Goal: Communication & Community: Participate in discussion

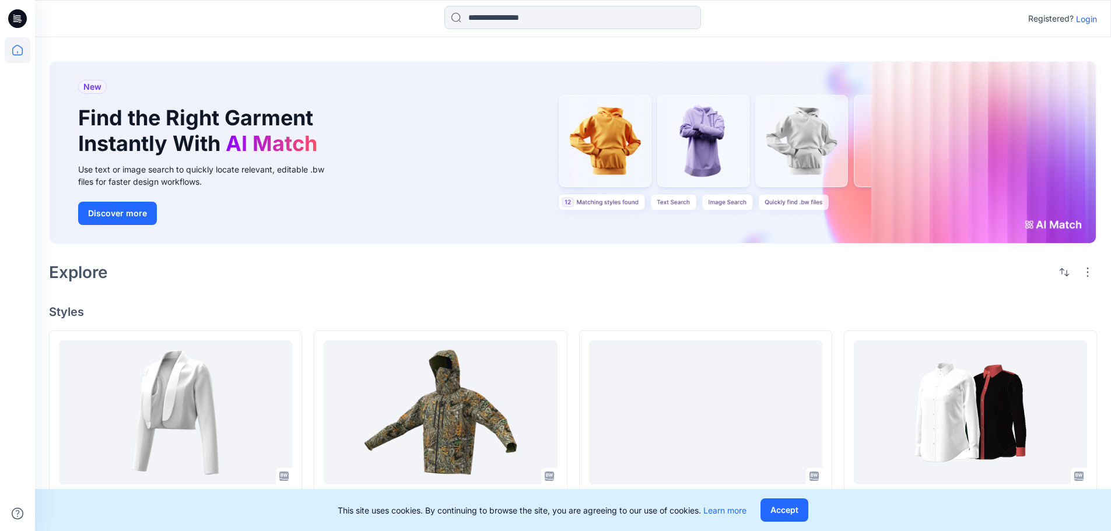
click at [1090, 17] on p "Login" at bounding box center [1086, 19] width 21 height 12
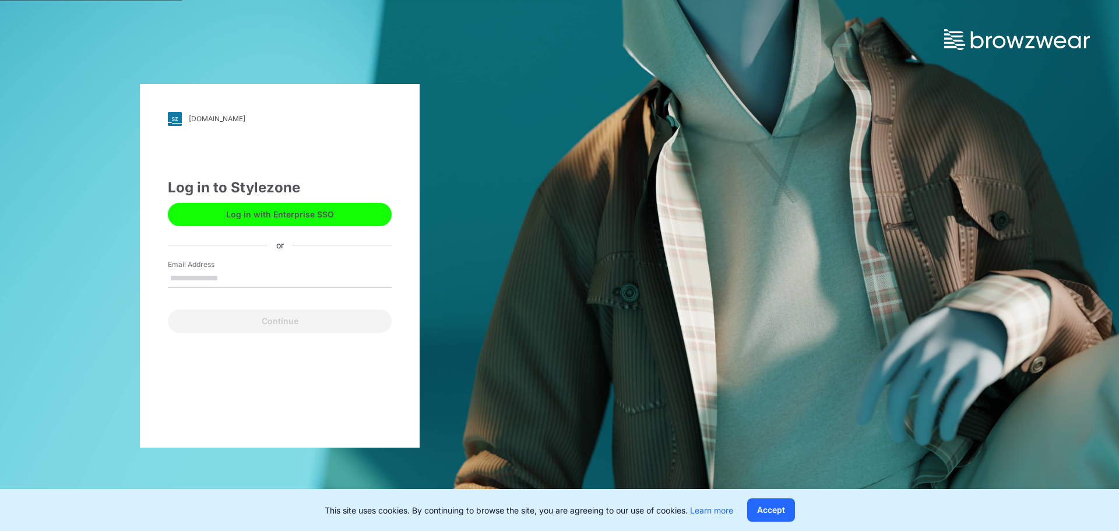
click at [215, 280] on input "Email Address" at bounding box center [280, 278] width 224 height 17
type input "**********"
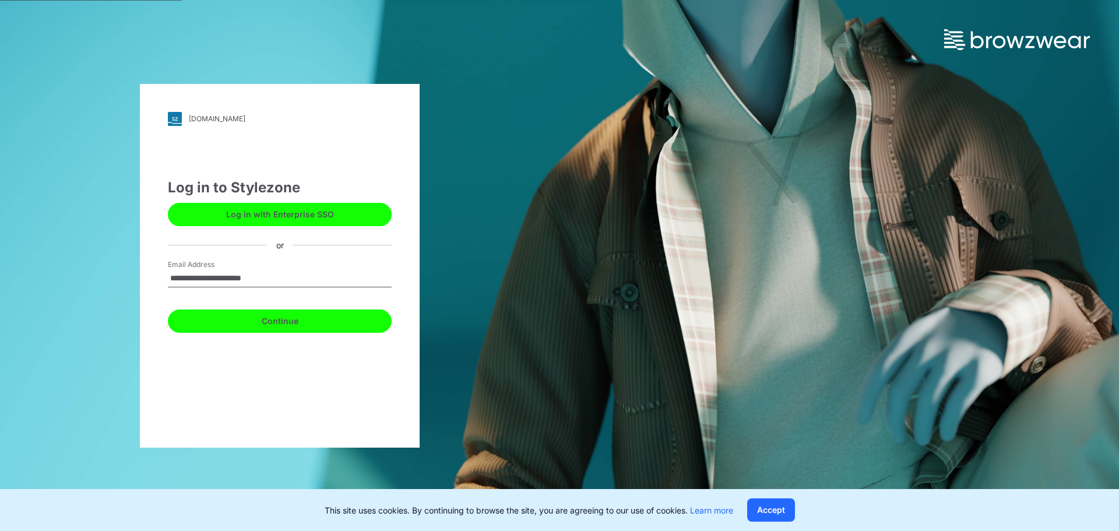
click at [258, 322] on button "Continue" at bounding box center [280, 321] width 224 height 23
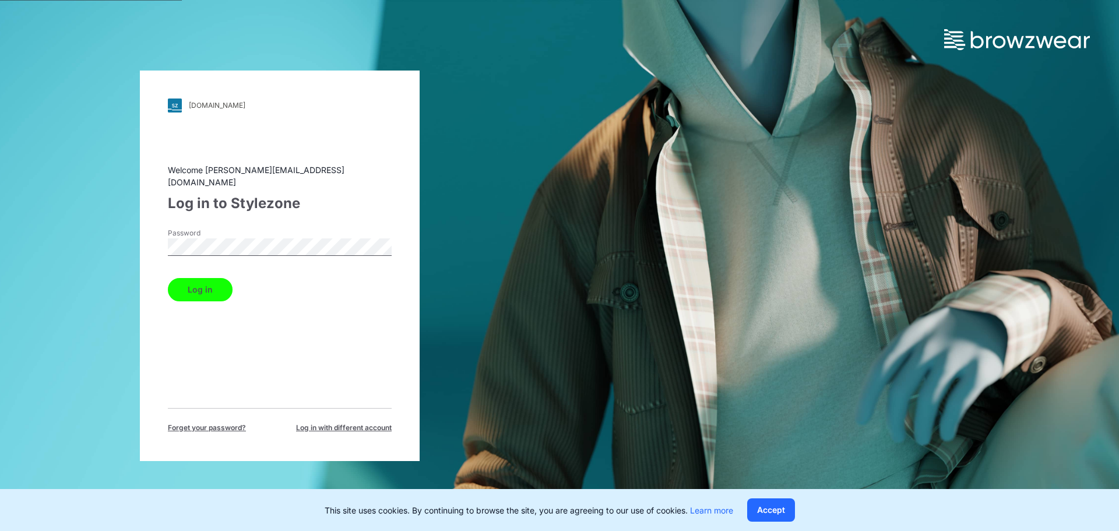
click at [217, 285] on button "Log in" at bounding box center [200, 289] width 65 height 23
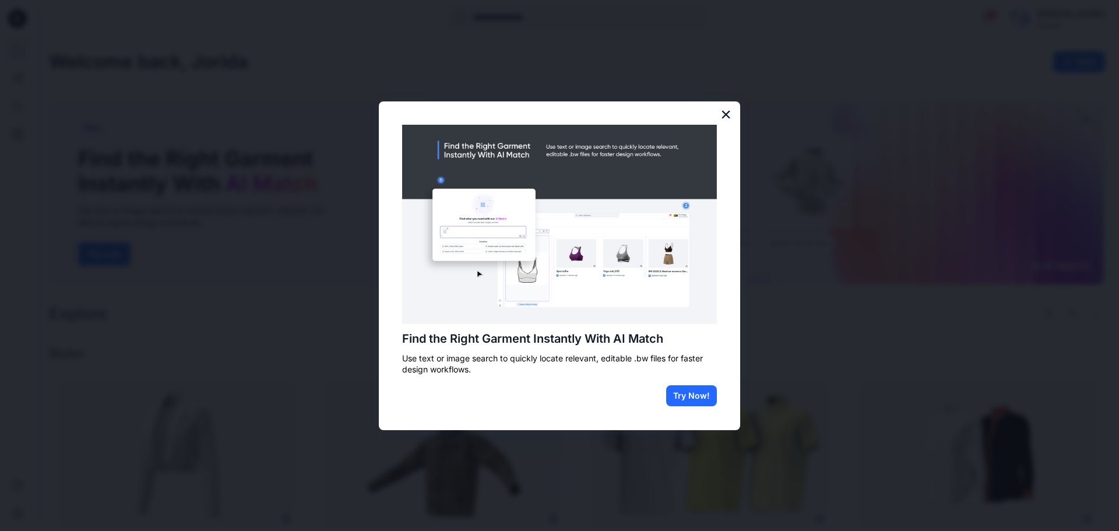
click at [730, 110] on button "×" at bounding box center [726, 114] width 11 height 19
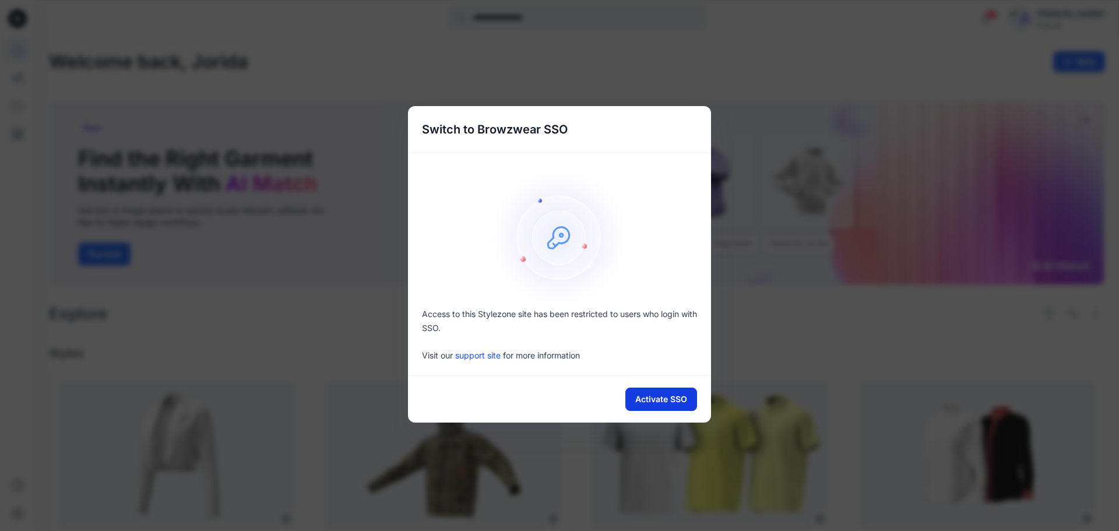
click at [675, 401] on button "Activate SSO" at bounding box center [661, 399] width 72 height 23
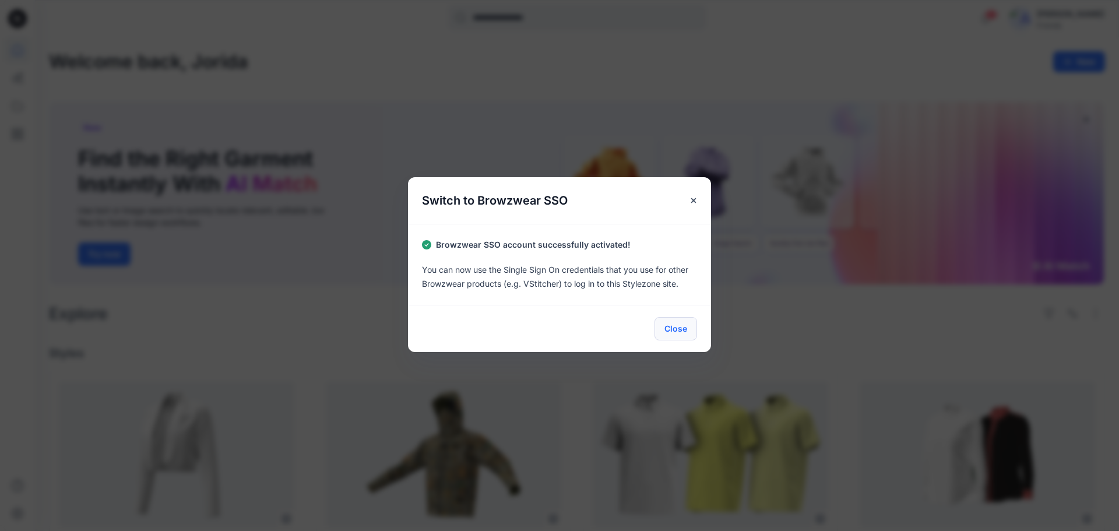
click at [674, 332] on button "Close" at bounding box center [676, 328] width 43 height 23
click at [677, 331] on button "Close" at bounding box center [676, 328] width 43 height 23
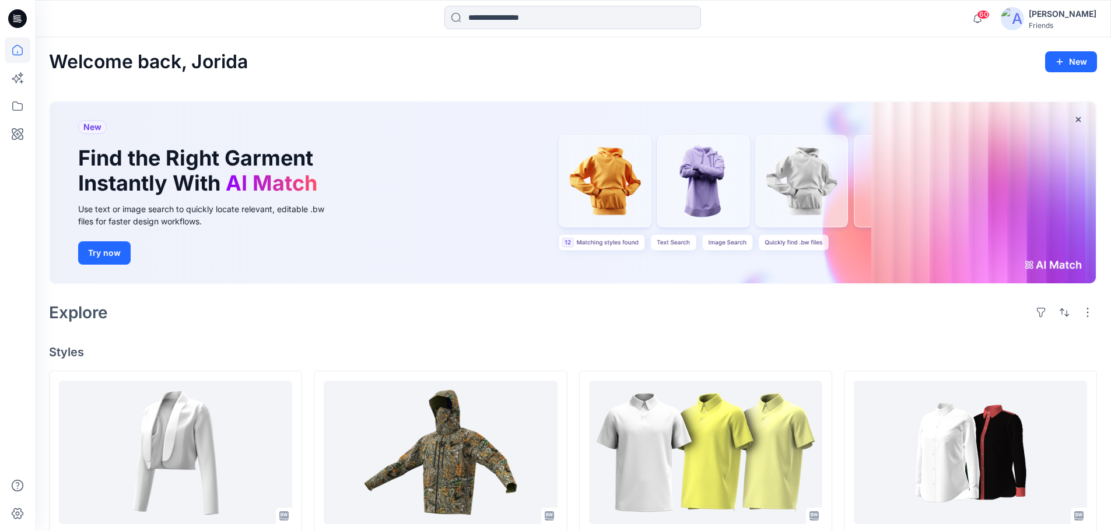
click at [1055, 18] on div "[PERSON_NAME]" at bounding box center [1062, 14] width 68 height 14
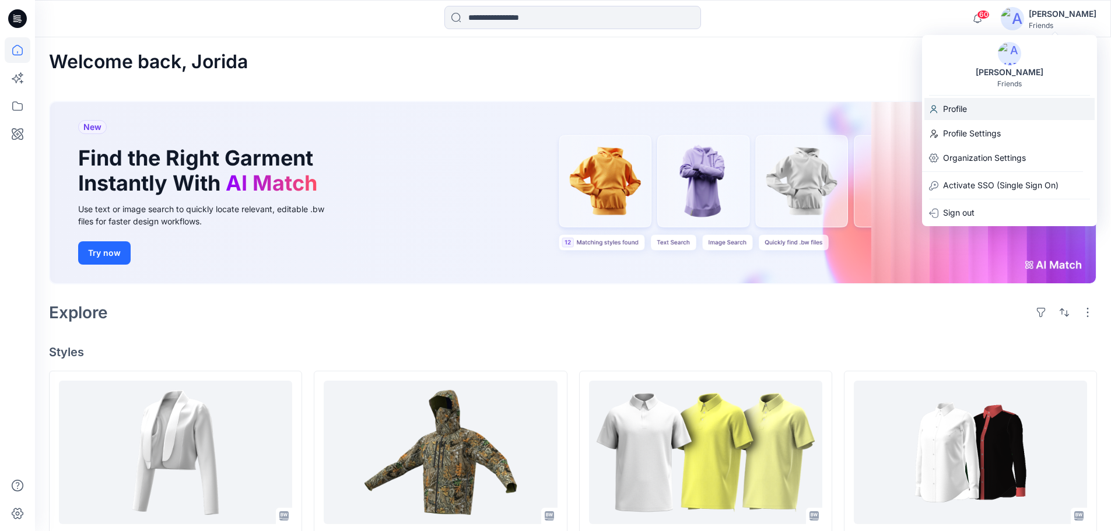
click at [950, 112] on p "Profile" at bounding box center [955, 109] width 24 height 22
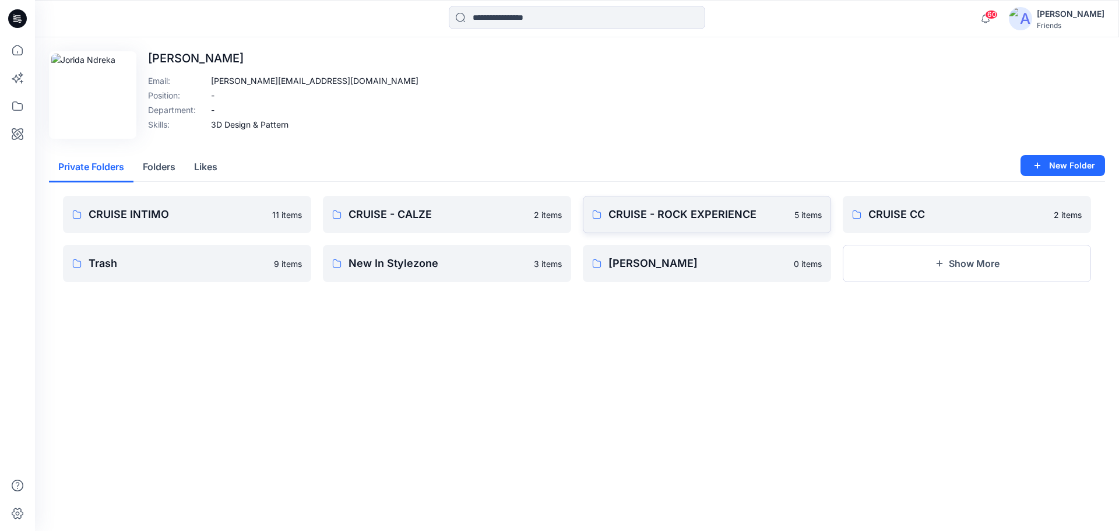
click at [684, 226] on link "CRUISE - ROCK EXPERIENCE 5 items" at bounding box center [707, 214] width 248 height 37
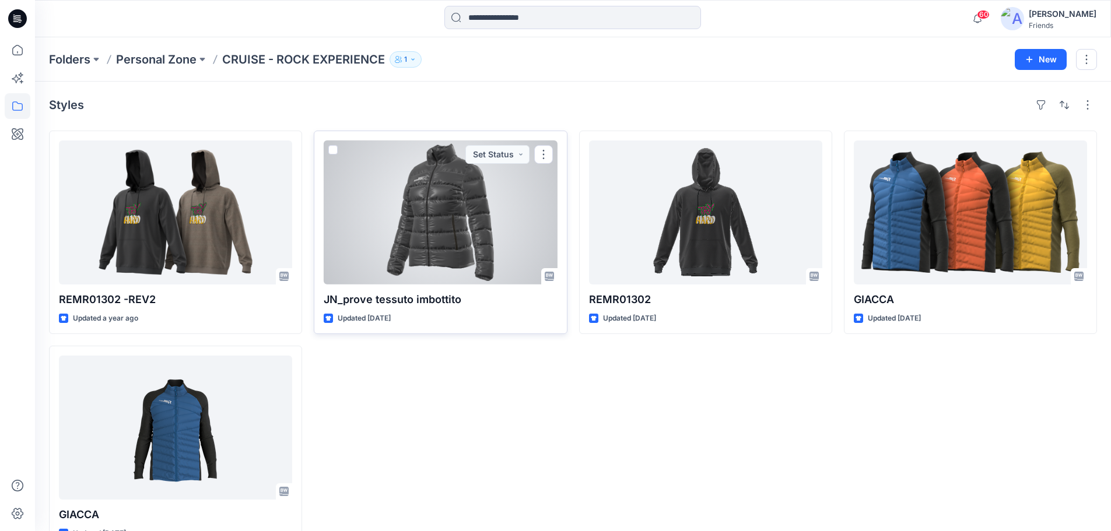
click at [469, 201] on div at bounding box center [440, 212] width 233 height 144
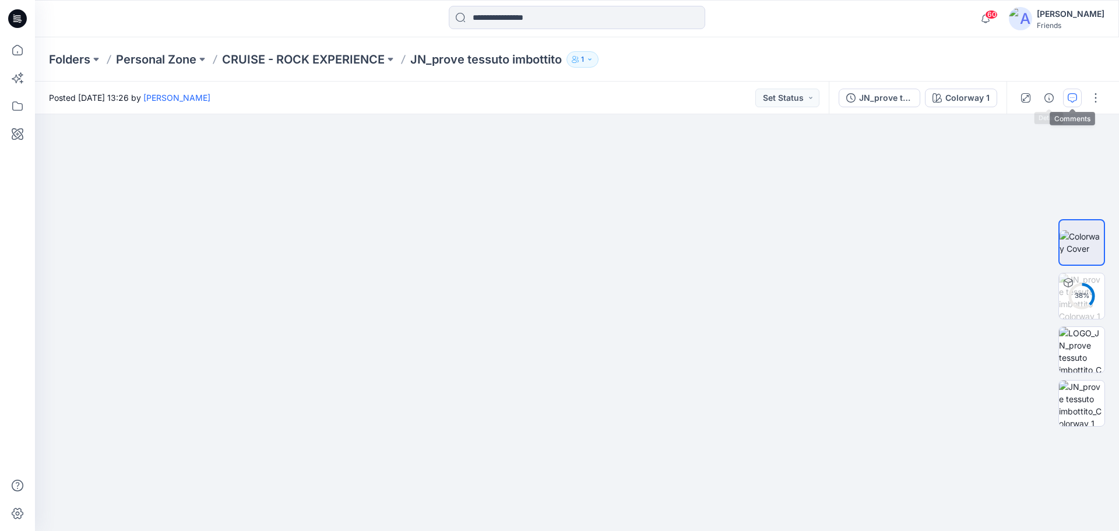
click at [1072, 101] on icon "button" at bounding box center [1072, 97] width 9 height 9
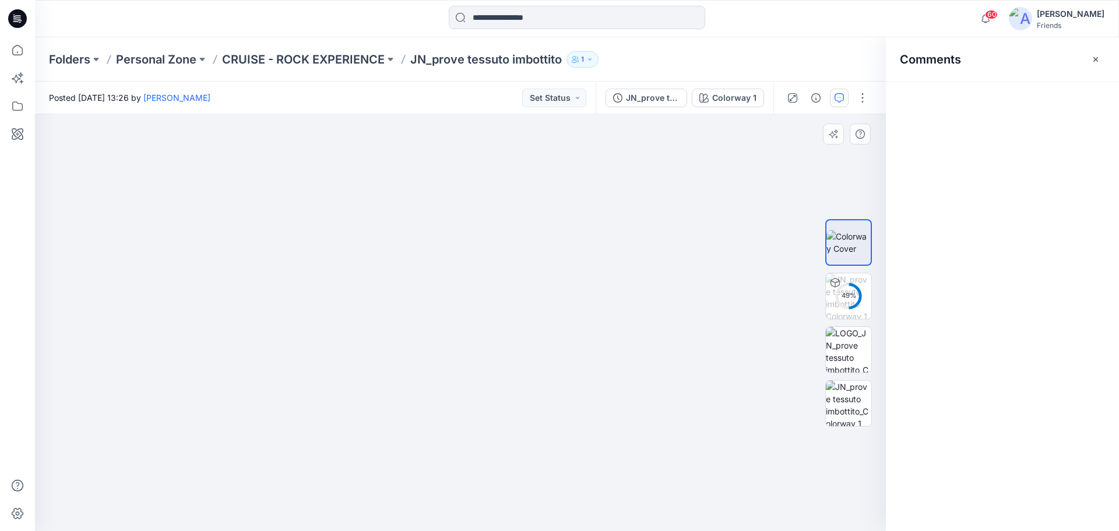
click at [536, 190] on img at bounding box center [461, 310] width 364 height 442
drag, startPoint x: 987, startPoint y: 96, endPoint x: 627, endPoint y: 185, distance: 370.6
click at [634, 186] on div "61 % Colorway 1 Loading... Material Properties Loading... 1 Comments Add Commen…" at bounding box center [577, 322] width 1084 height 417
click at [1013, 92] on button "Add Comment" at bounding box center [1014, 98] width 182 height 19
click at [553, 198] on div "1" at bounding box center [460, 322] width 851 height 417
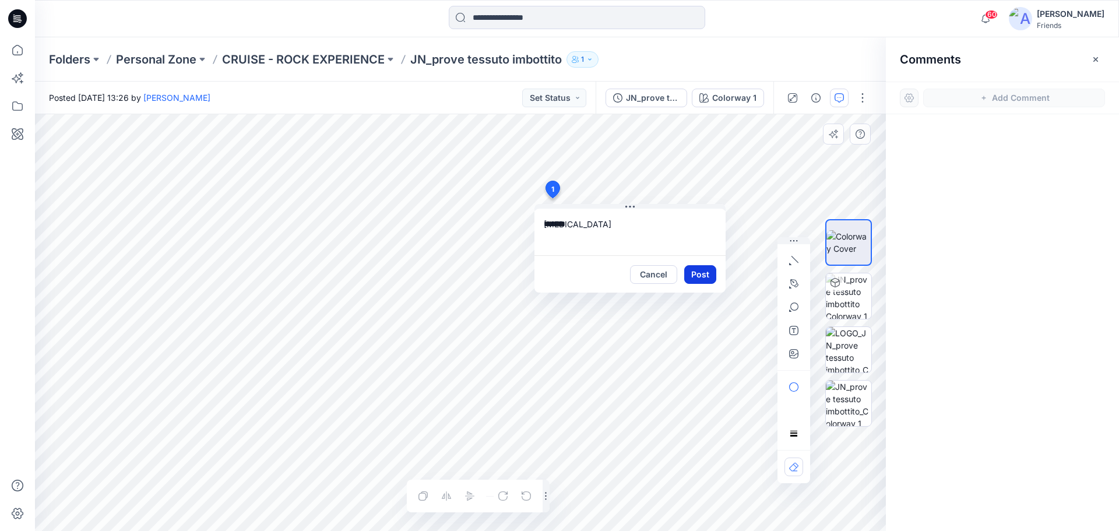
type textarea "******"
click at [709, 270] on button "Post" at bounding box center [700, 274] width 32 height 19
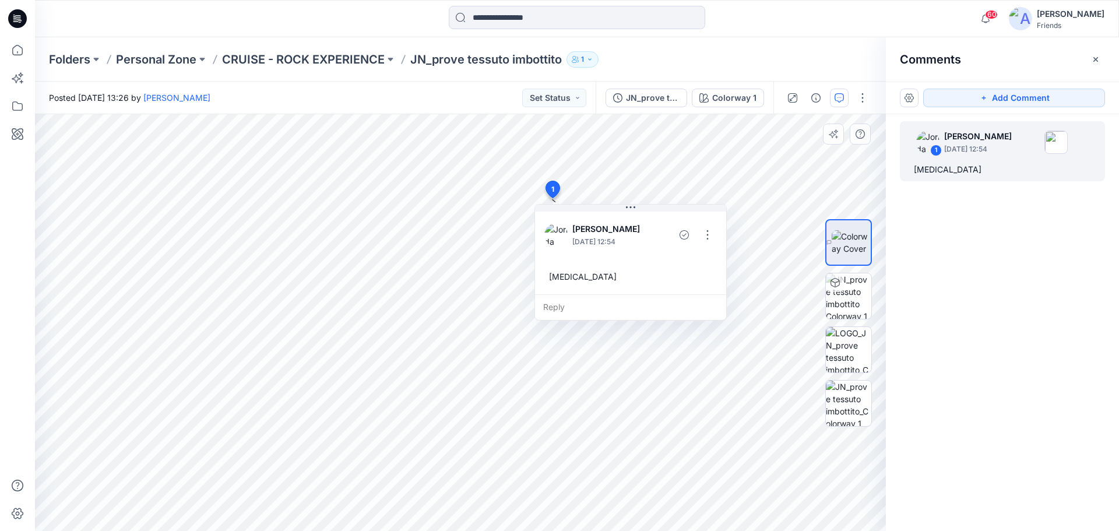
click at [271, 48] on div "Folders Personal Zone CRUISE - ROCK EXPERIENCE JN_prove tessuto imbottito 1" at bounding box center [577, 59] width 1084 height 44
click at [280, 62] on p "CRUISE - ROCK EXPERIENCE" at bounding box center [303, 59] width 163 height 16
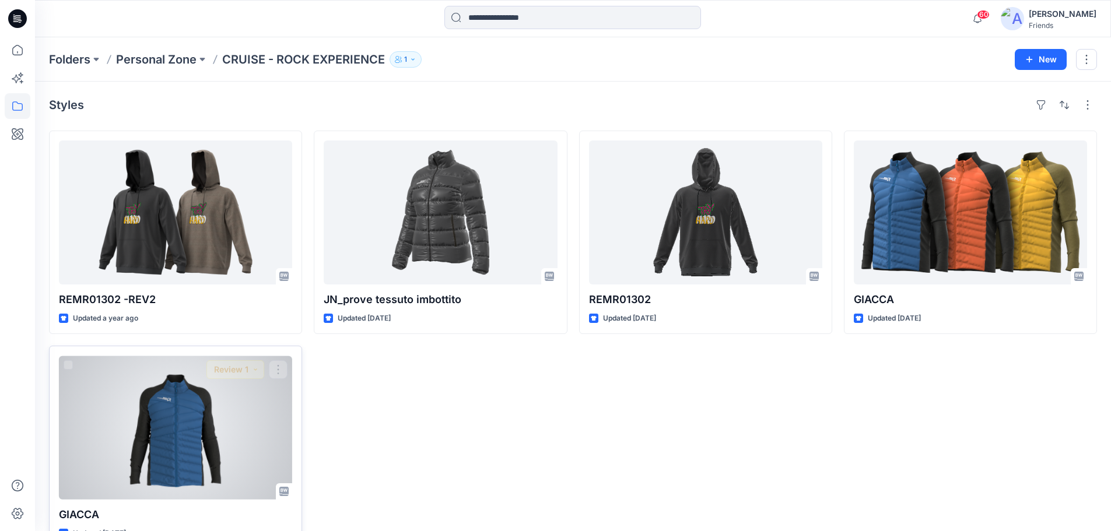
click at [163, 463] on div at bounding box center [175, 428] width 233 height 144
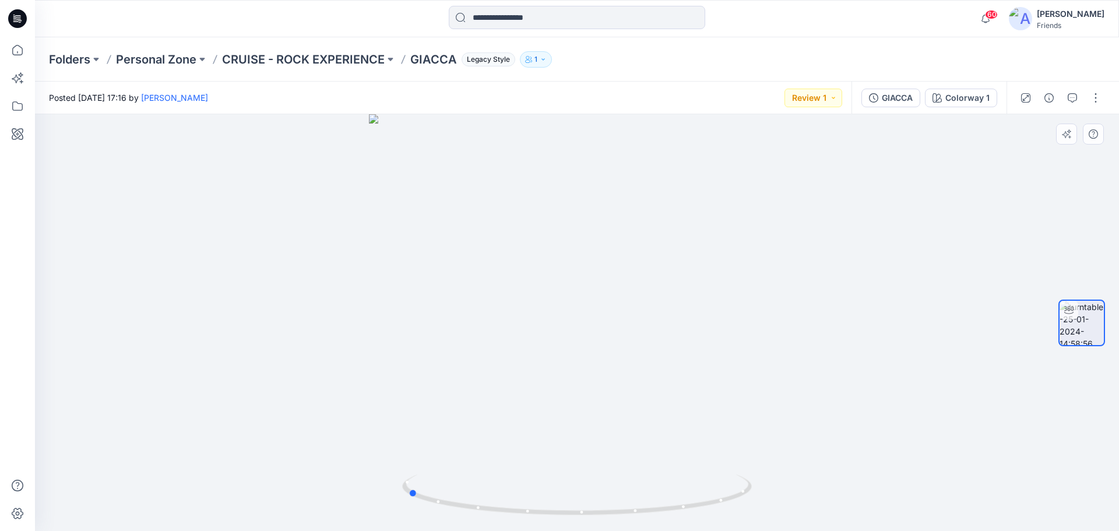
drag, startPoint x: 794, startPoint y: 423, endPoint x: 638, endPoint y: 463, distance: 160.6
click at [638, 468] on div at bounding box center [577, 322] width 1084 height 417
click at [357, 58] on p "CRUISE - ROCK EXPERIENCE" at bounding box center [303, 59] width 163 height 16
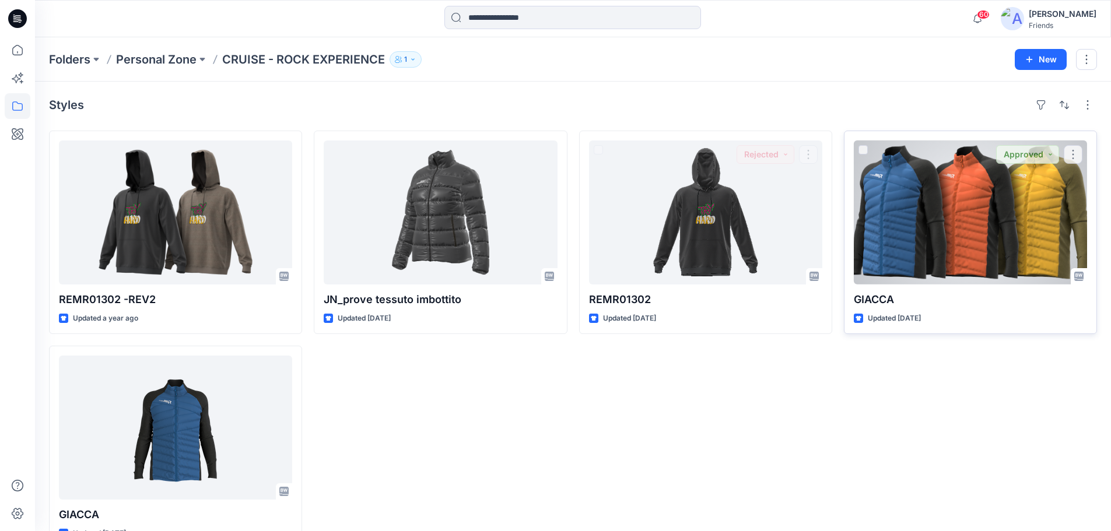
click at [950, 208] on div at bounding box center [969, 212] width 233 height 144
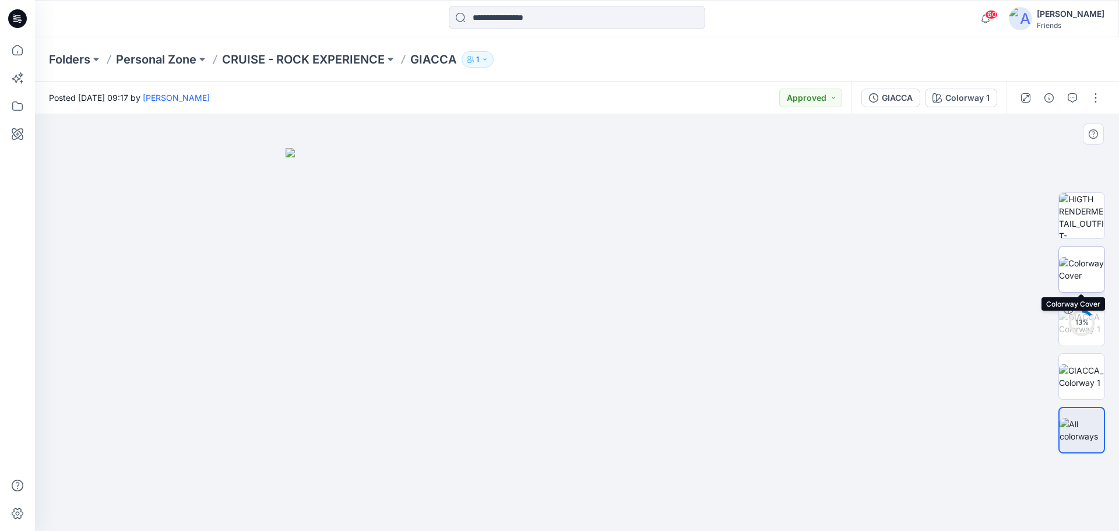
click at [1087, 263] on img at bounding box center [1081, 269] width 45 height 24
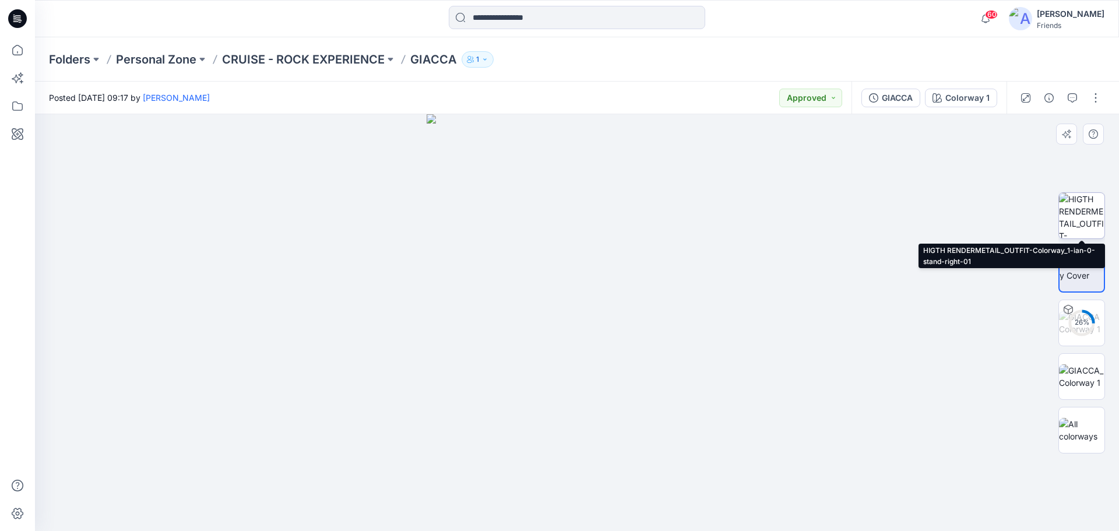
click at [1094, 219] on img at bounding box center [1081, 215] width 45 height 45
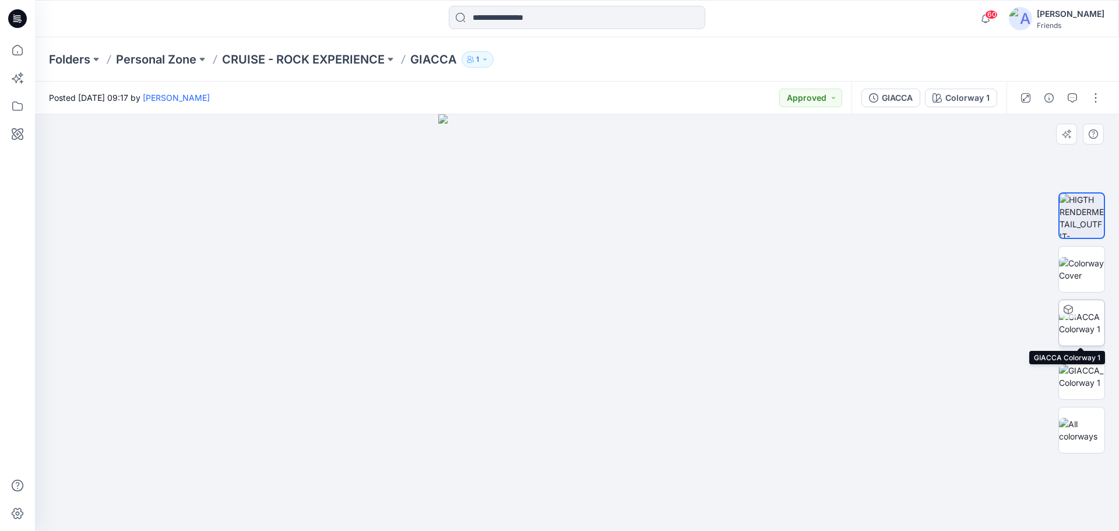
click at [1086, 319] on img at bounding box center [1081, 323] width 45 height 24
